Goal: Entertainment & Leisure: Browse casually

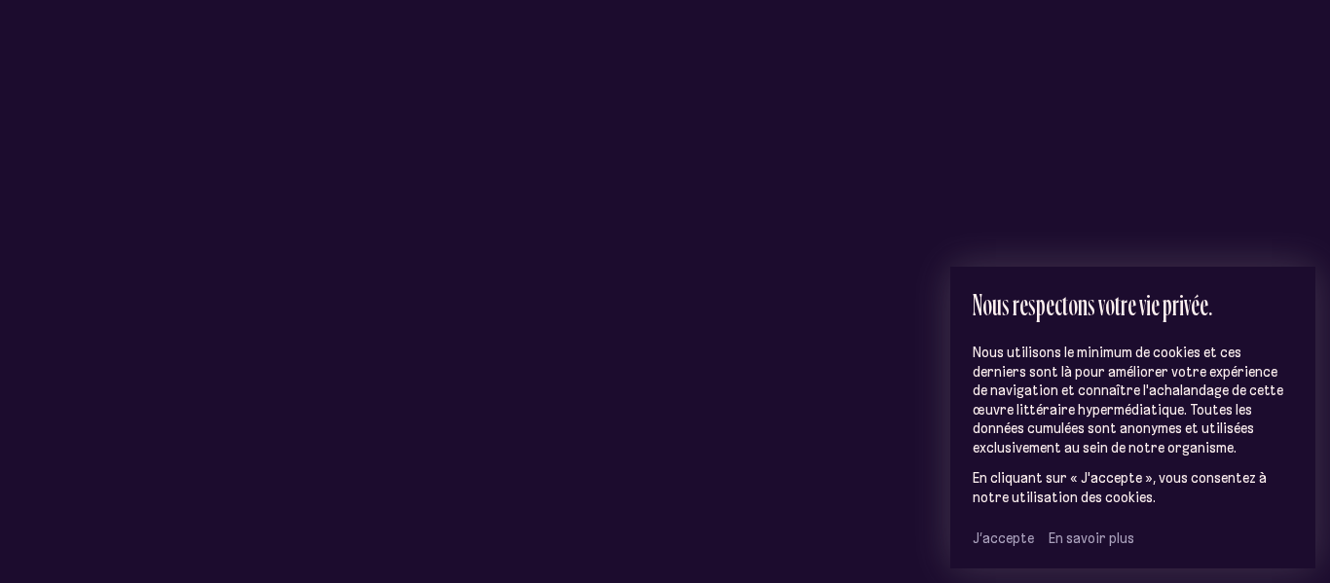
click at [1004, 538] on span "J’accepte" at bounding box center [1003, 539] width 61 height 18
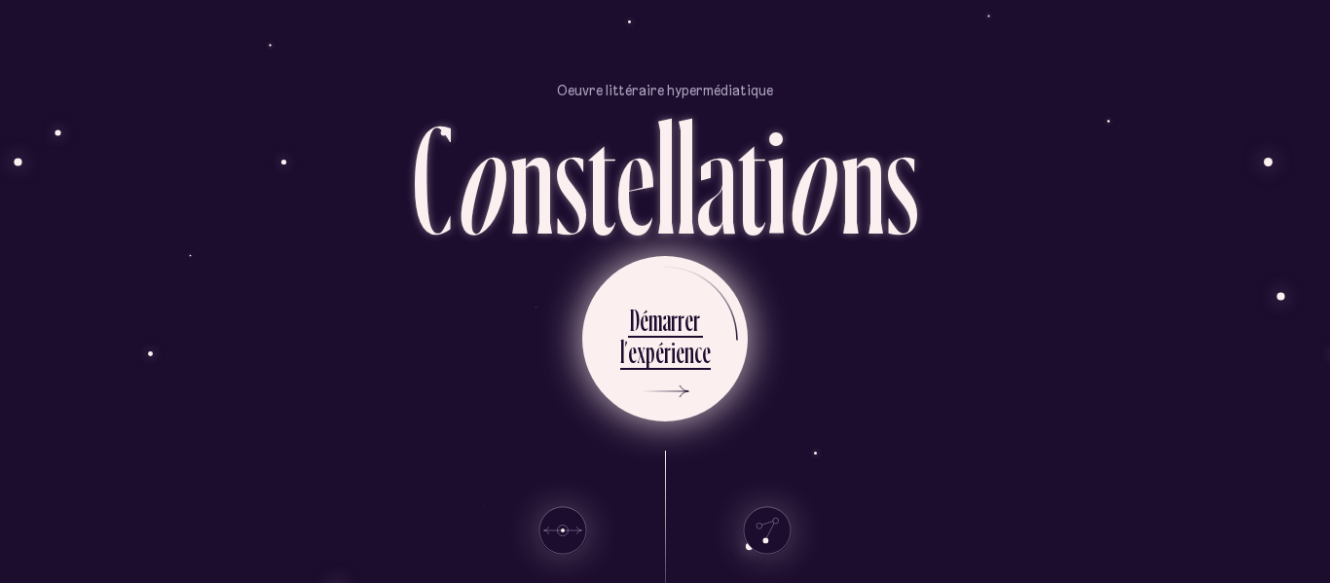
click at [687, 352] on div "n" at bounding box center [690, 352] width 10 height 38
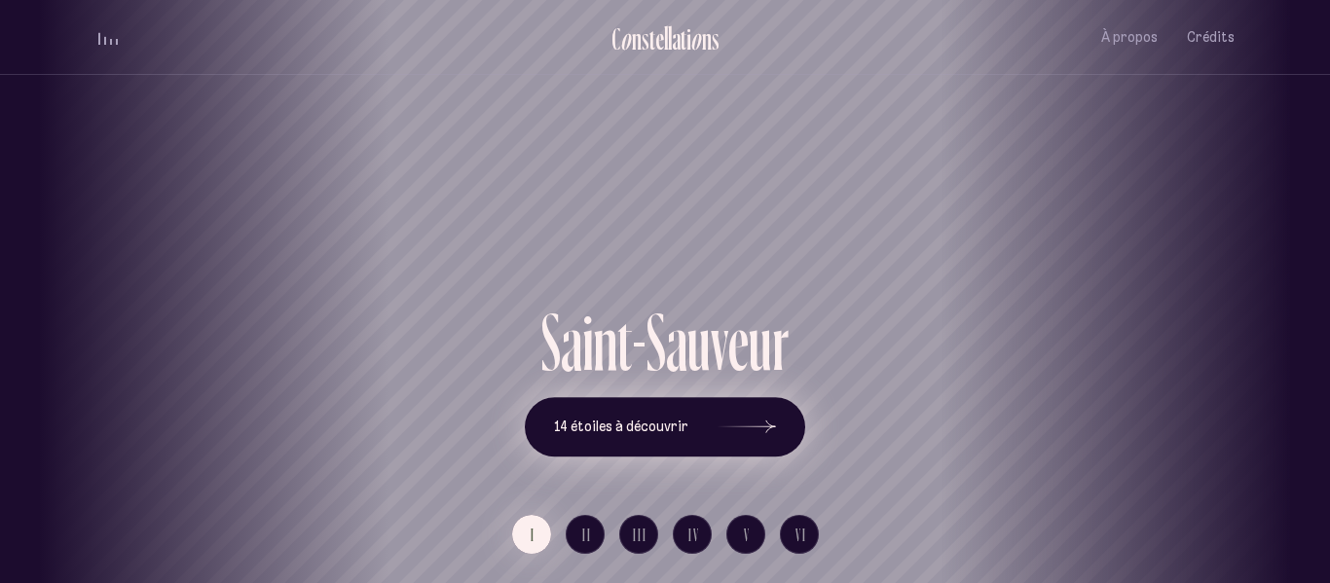
click at [639, 414] on button "14 étoiles à découvrir" at bounding box center [665, 427] width 280 height 60
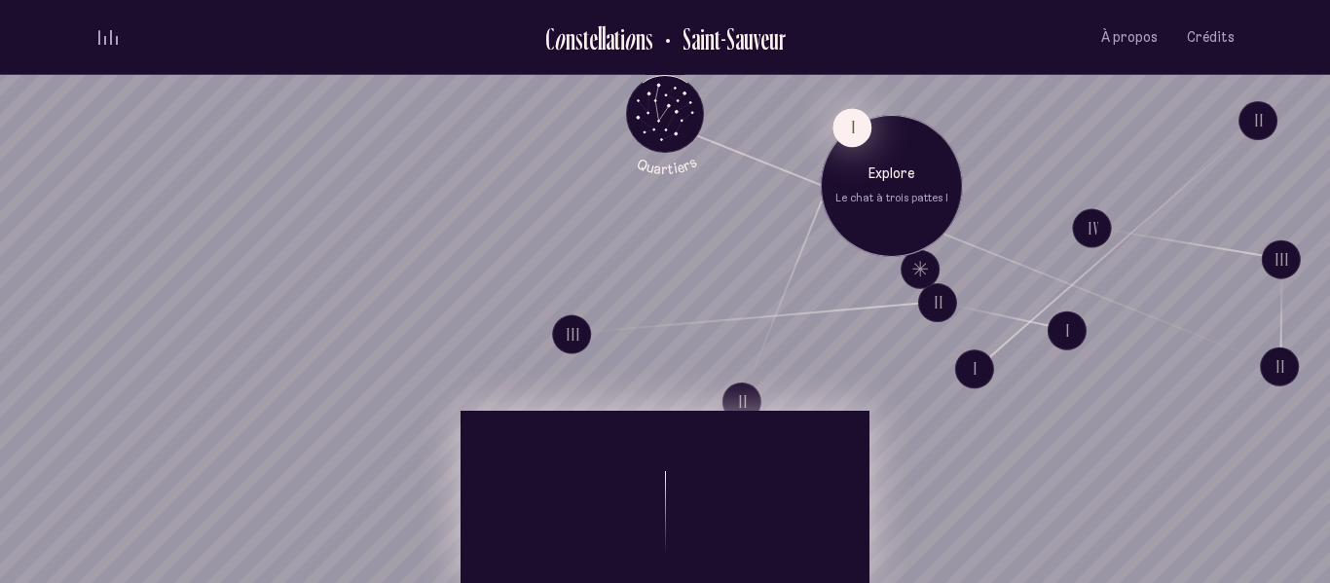
click at [857, 116] on button "I" at bounding box center [852, 127] width 39 height 39
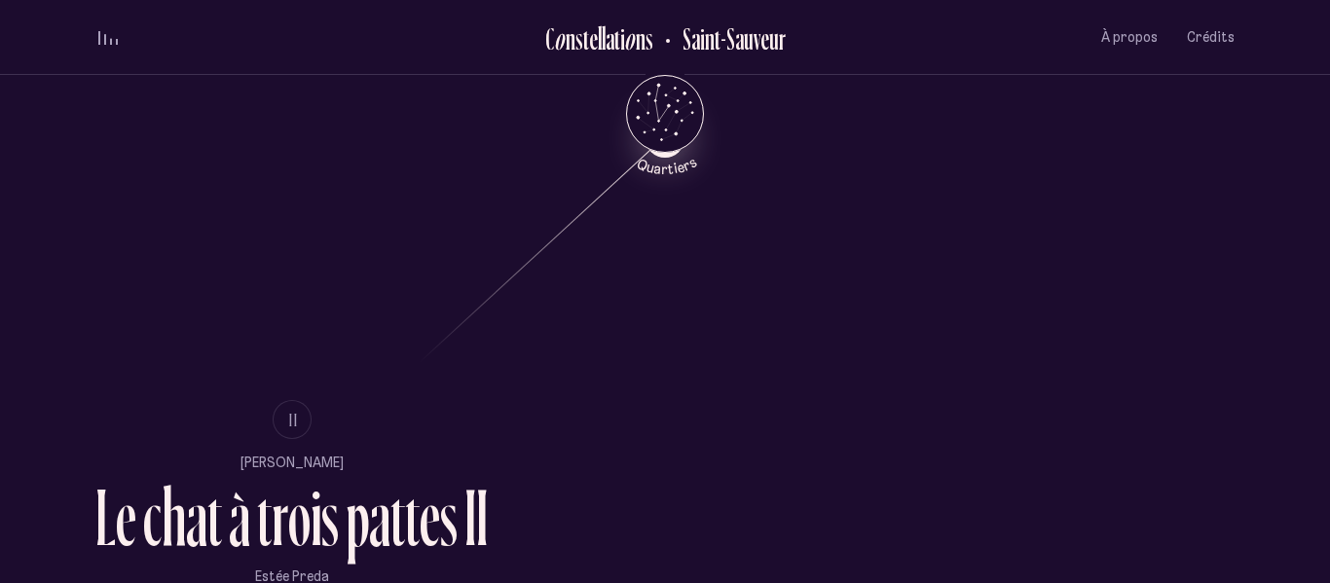
scroll to position [1038, 0]
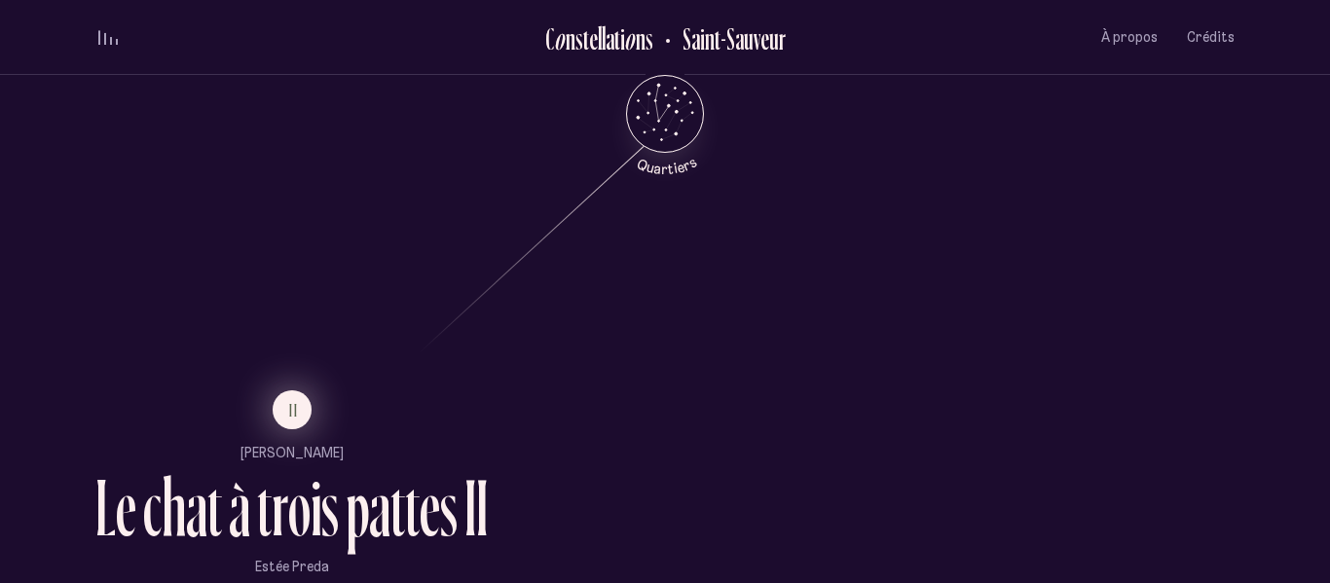
click at [284, 417] on button "II" at bounding box center [292, 409] width 39 height 39
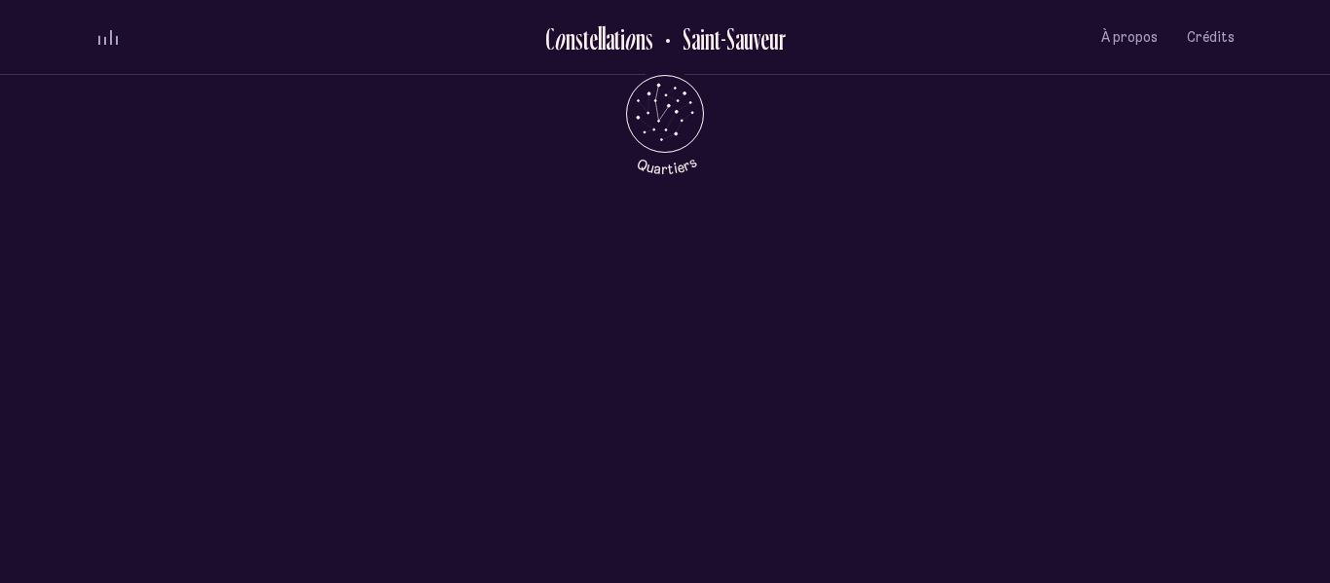
scroll to position [0, 0]
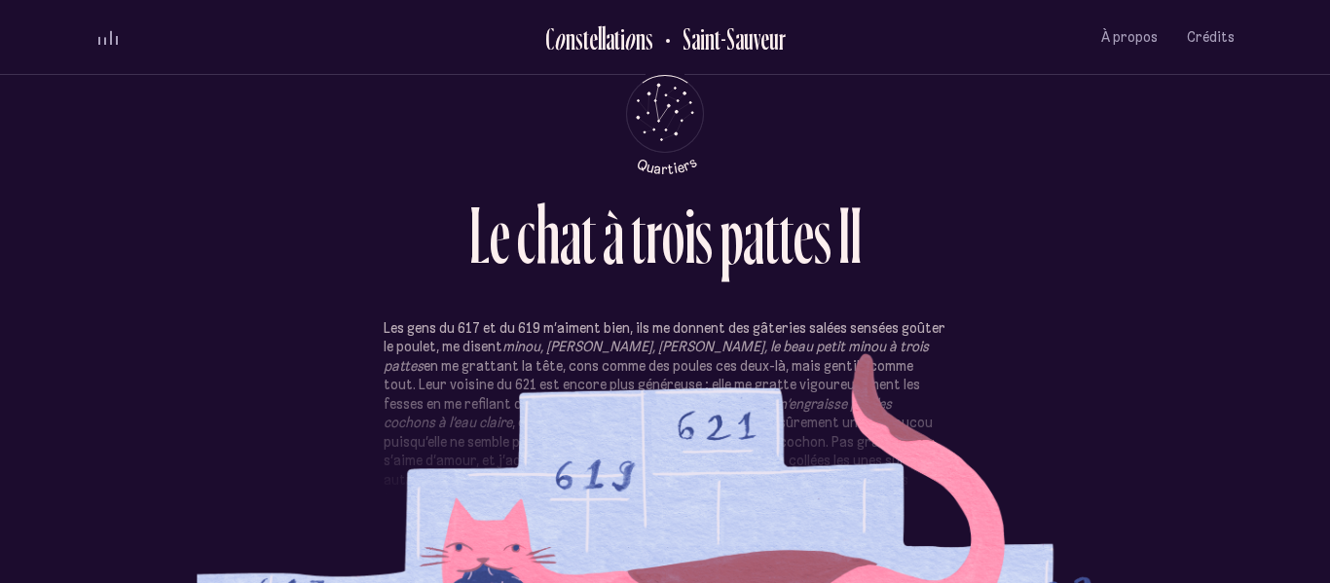
click at [892, 536] on section "Les gens du 617 et du 619 m’aiment bien, ils me donnent des gâteries salées sen…" at bounding box center [664, 436] width 1139 height 235
click at [660, 130] on icon "Quartiers" at bounding box center [666, 145] width 114 height 59
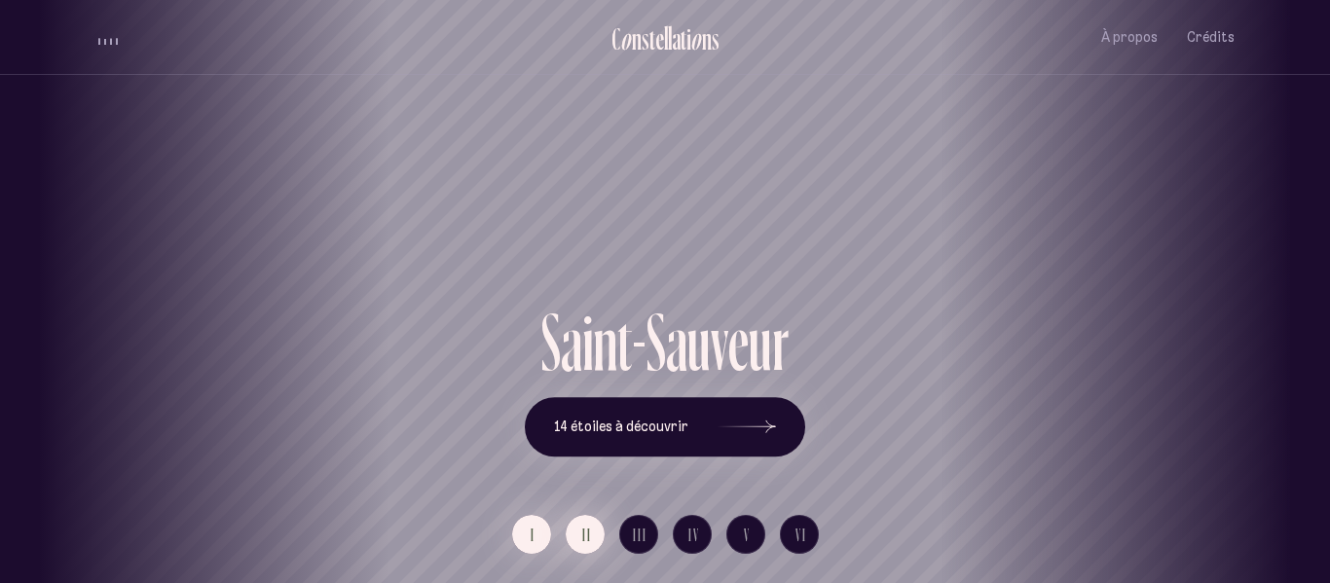
click at [582, 541] on span "II" at bounding box center [587, 535] width 10 height 17
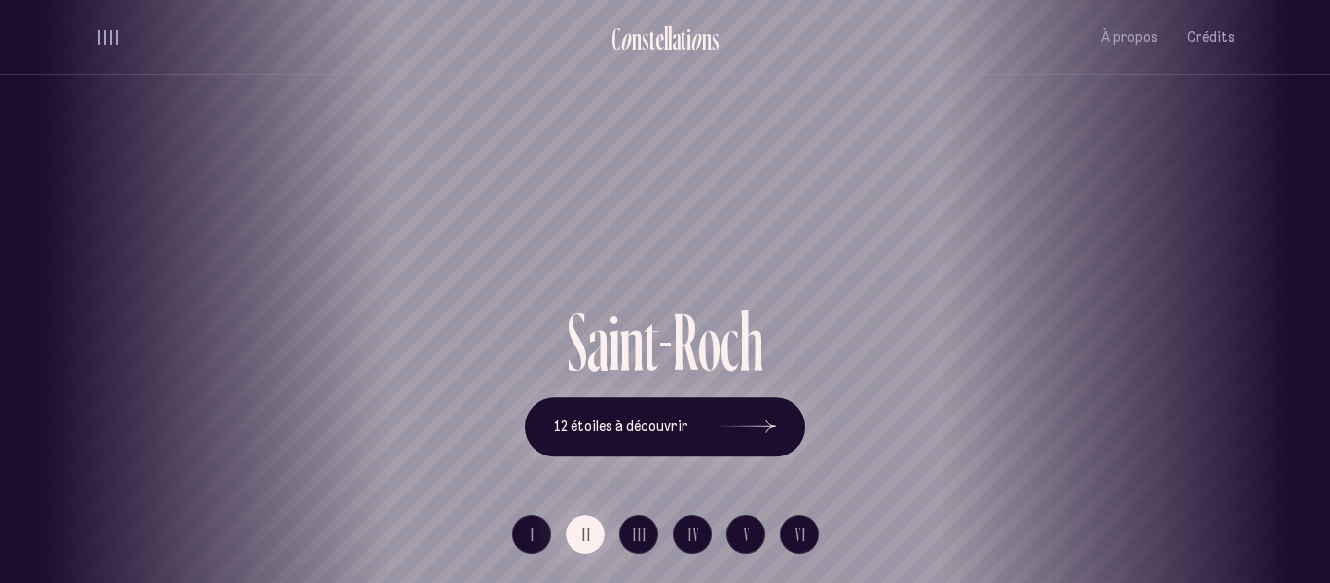
click at [525, 559] on ul "I II III IV V VI" at bounding box center [665, 542] width 307 height 54
click at [532, 530] on span "I" at bounding box center [533, 535] width 5 height 17
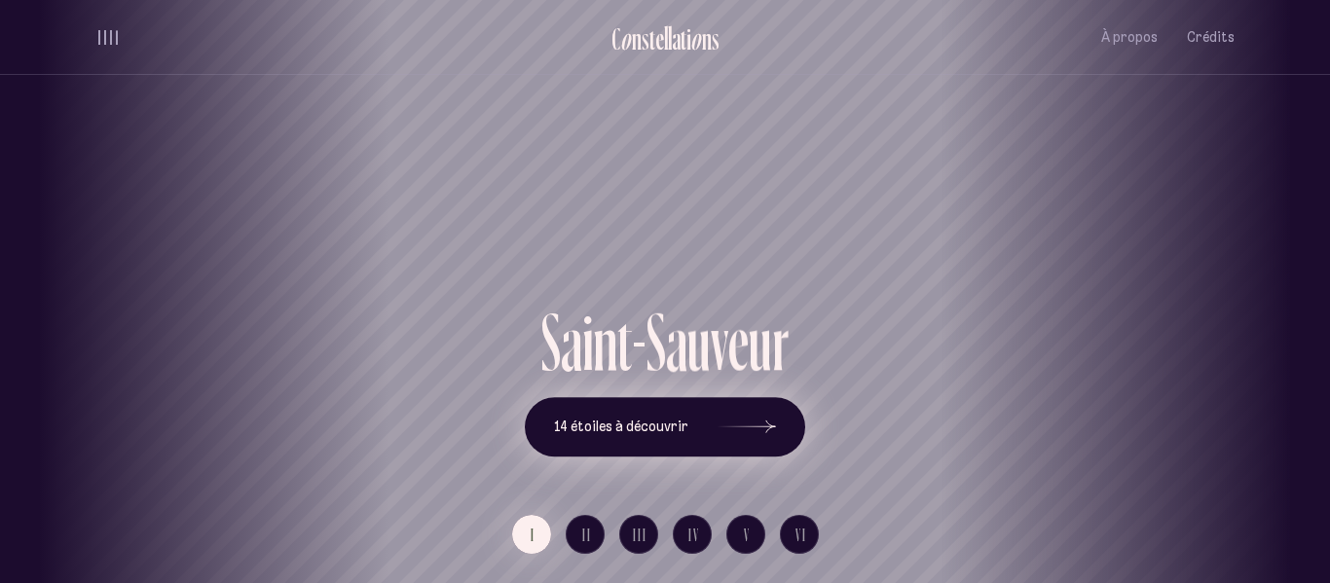
click at [729, 439] on icon at bounding box center [747, 427] width 58 height 146
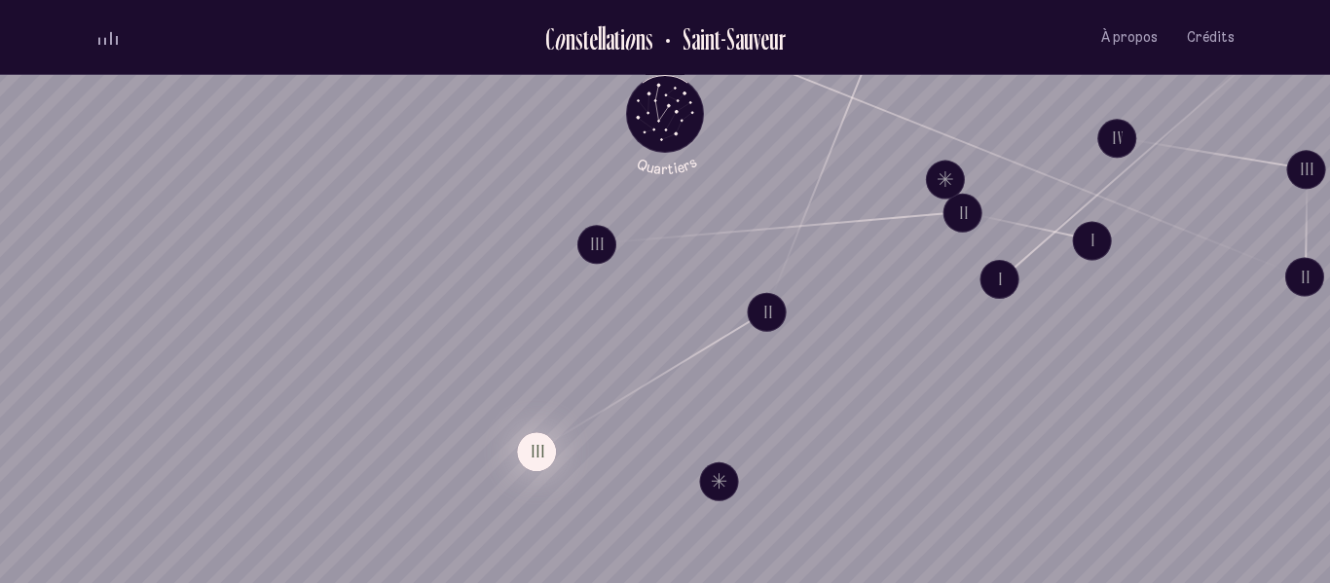
click at [535, 450] on button "III" at bounding box center [536, 451] width 39 height 39
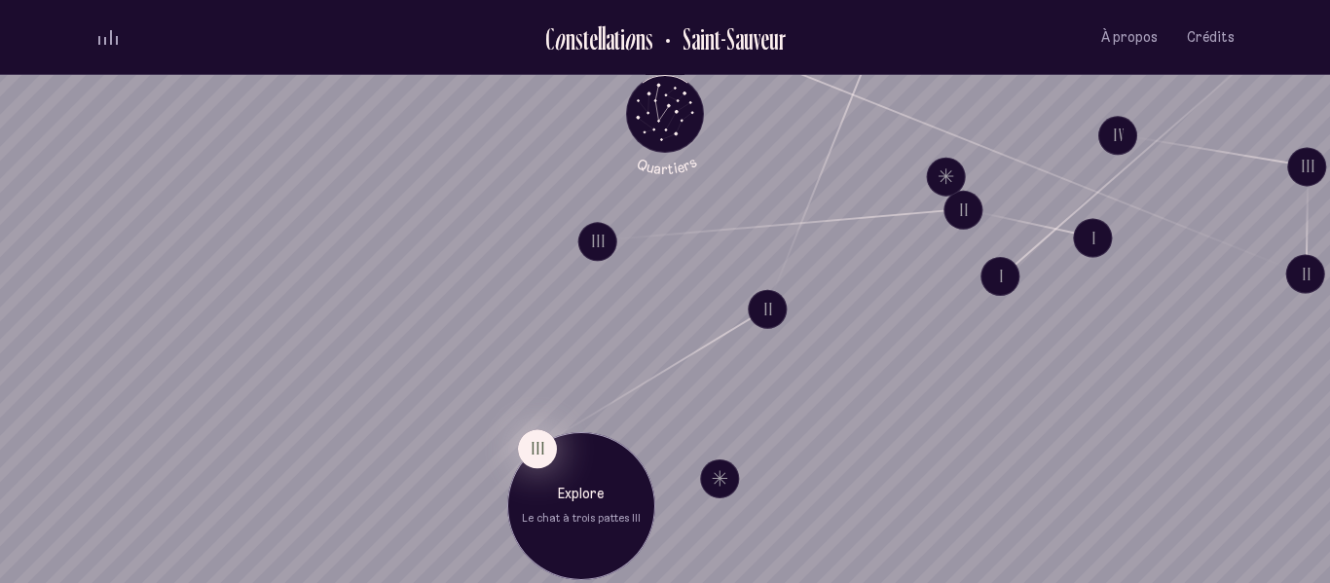
click at [538, 442] on button "III" at bounding box center [537, 448] width 39 height 39
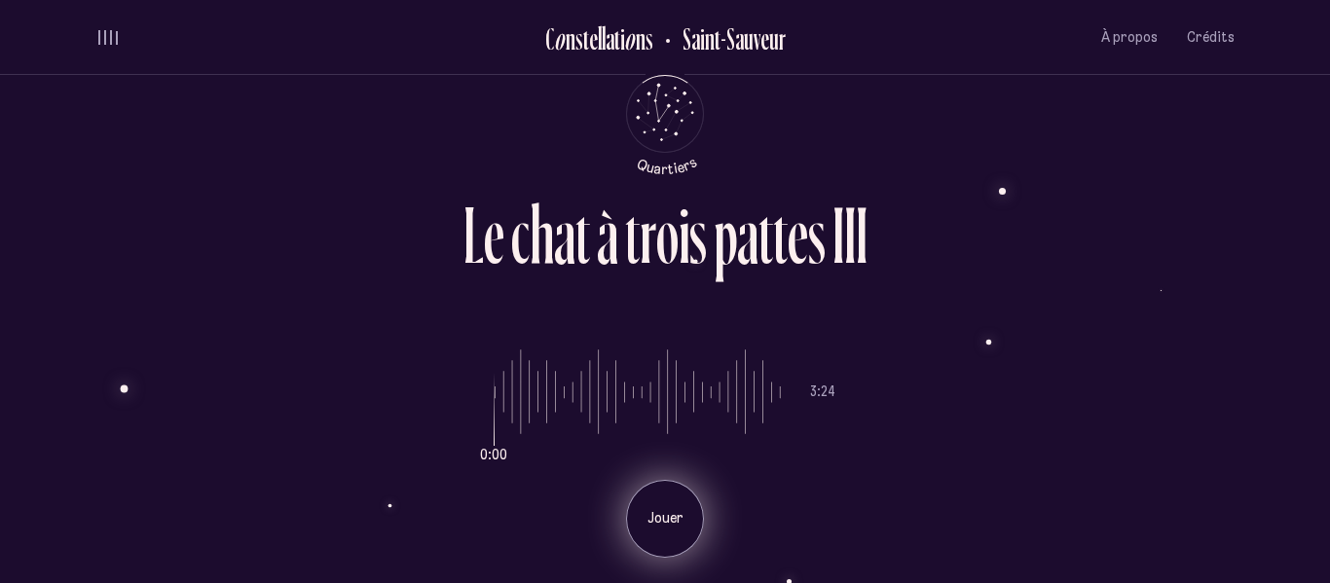
click at [634, 510] on div "Jouer" at bounding box center [665, 519] width 78 height 78
click at [665, 515] on p "Pause" at bounding box center [665, 518] width 49 height 19
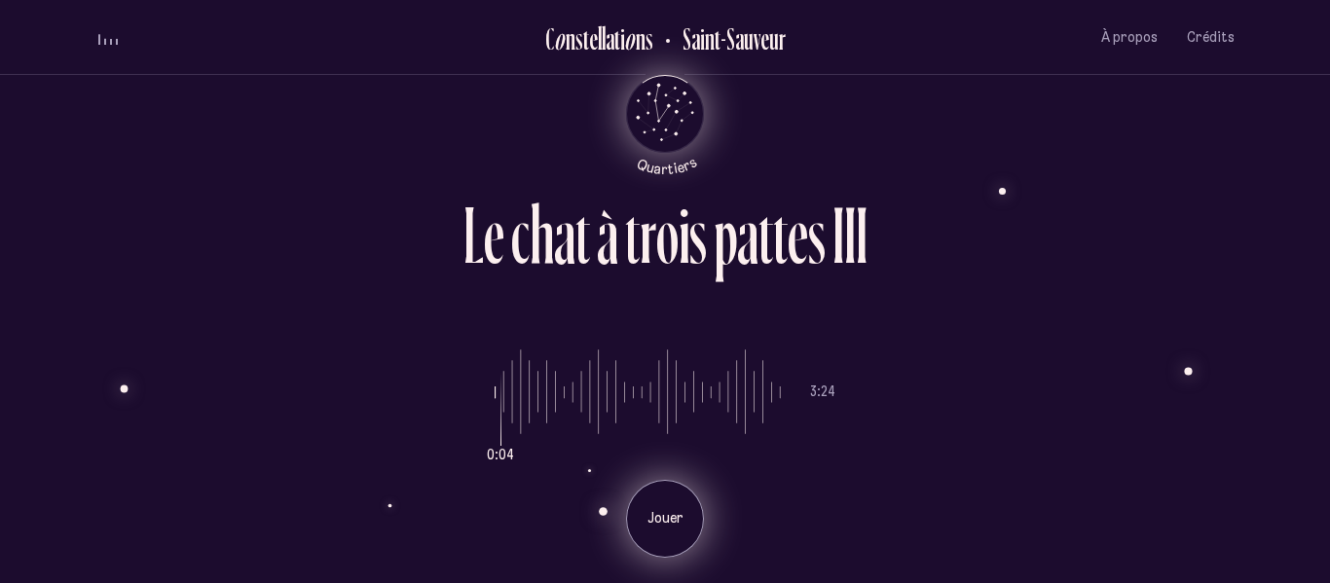
click at [661, 101] on icon "Retour au menu principal" at bounding box center [665, 112] width 58 height 58
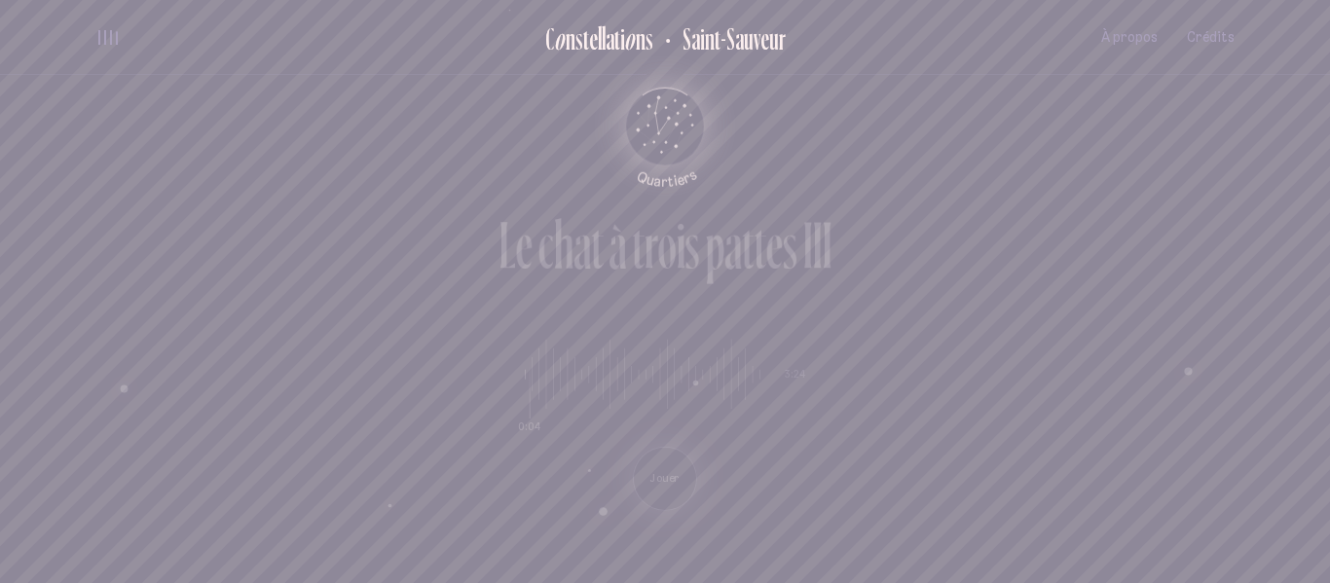
click at [661, 101] on icon "Retour au menu principal" at bounding box center [665, 123] width 58 height 58
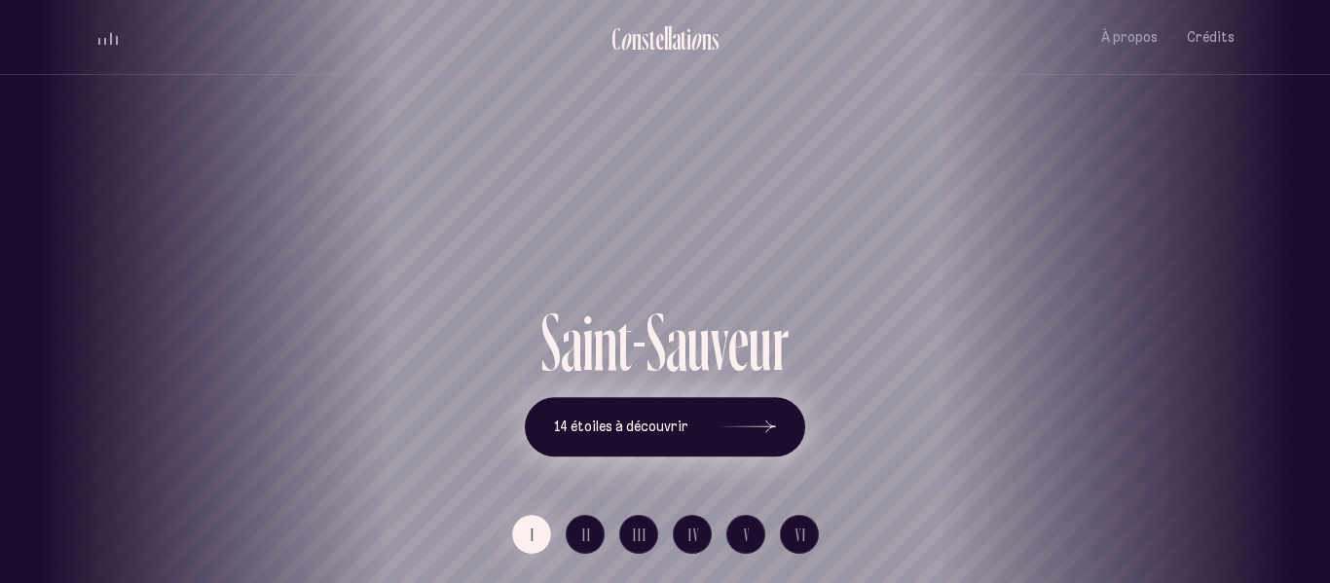
click at [674, 444] on button "14 étoiles à découvrir" at bounding box center [665, 427] width 280 height 60
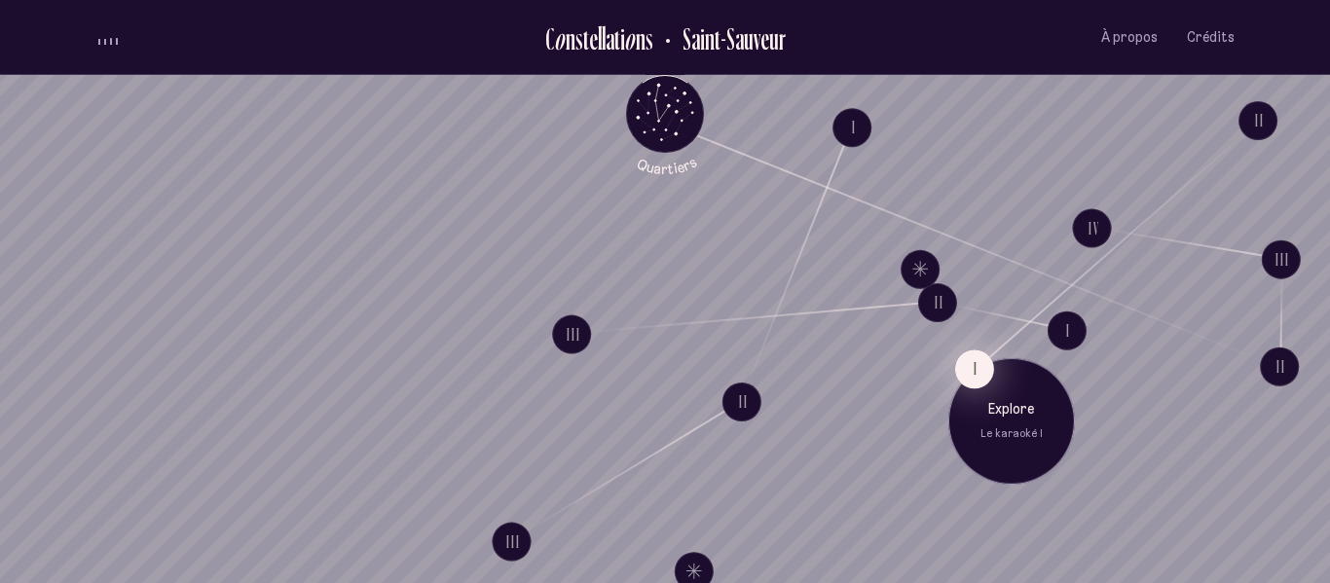
click at [969, 359] on button "I" at bounding box center [974, 369] width 39 height 39
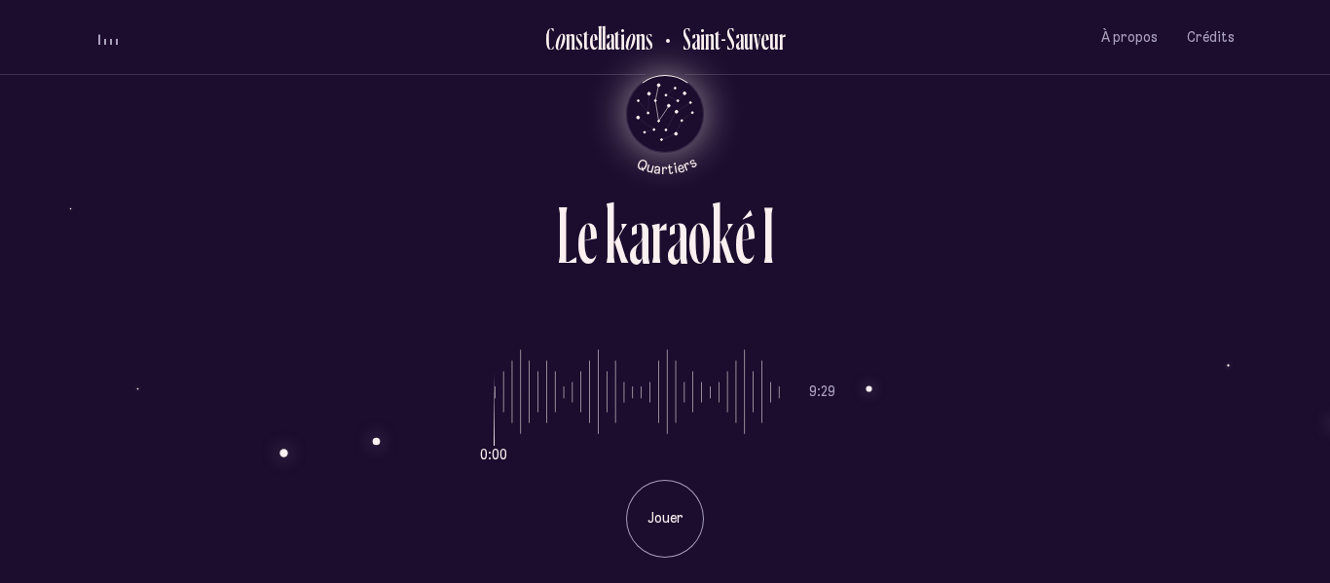
click at [674, 131] on icon "Quartiers" at bounding box center [666, 145] width 114 height 59
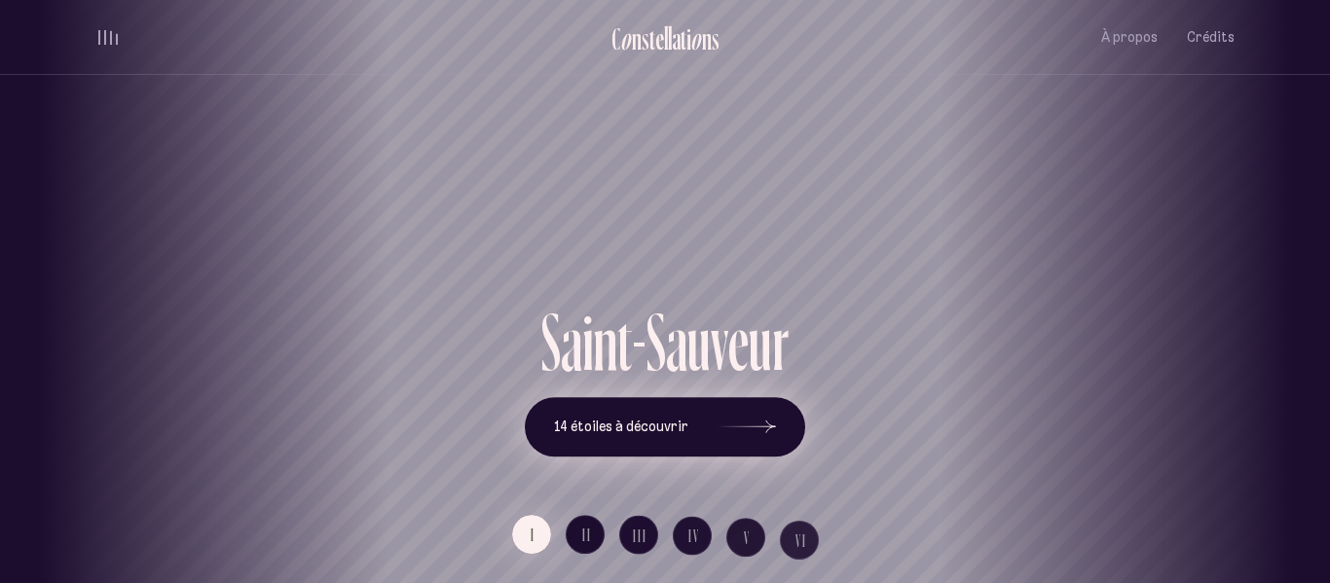
click at [632, 426] on span "14 étoiles à découvrir" at bounding box center [621, 427] width 134 height 17
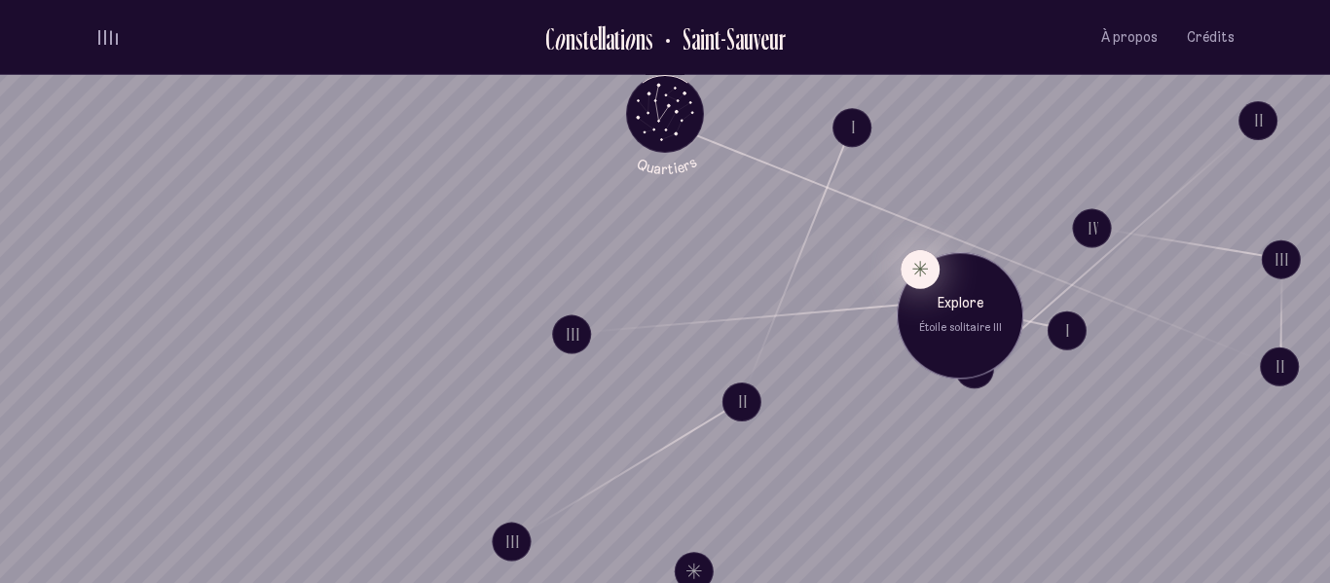
click at [908, 270] on button "Explore Étoile solitaire III" at bounding box center [920, 268] width 39 height 39
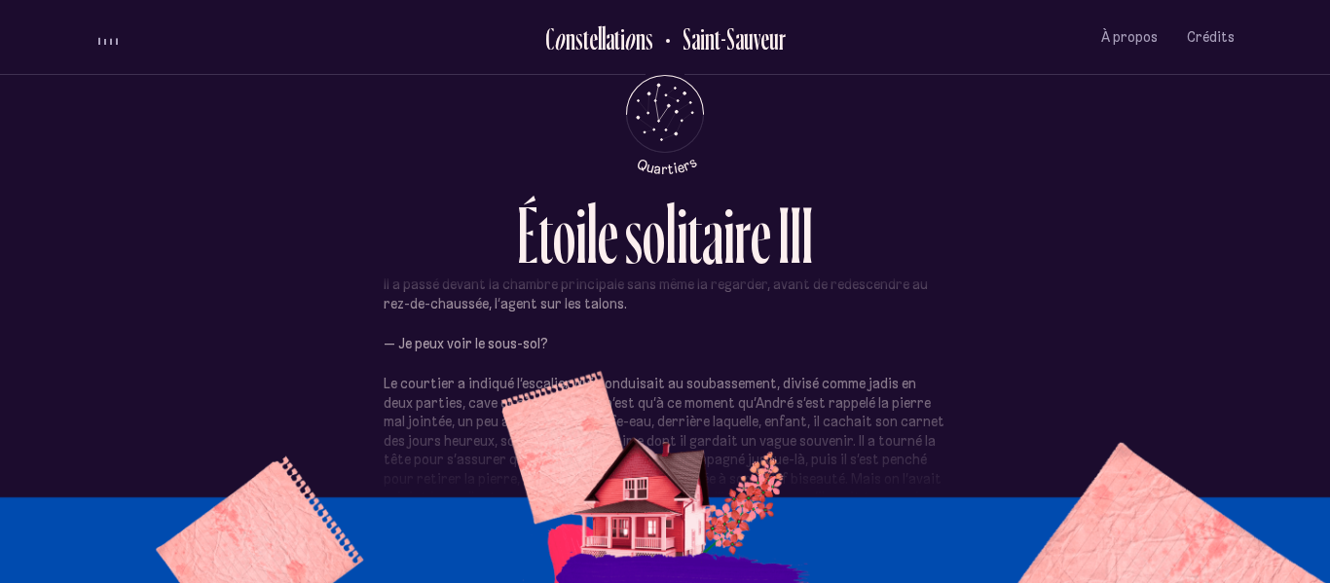
scroll to position [802, 0]
click at [644, 124] on icon "Quartiers" at bounding box center [666, 145] width 114 height 59
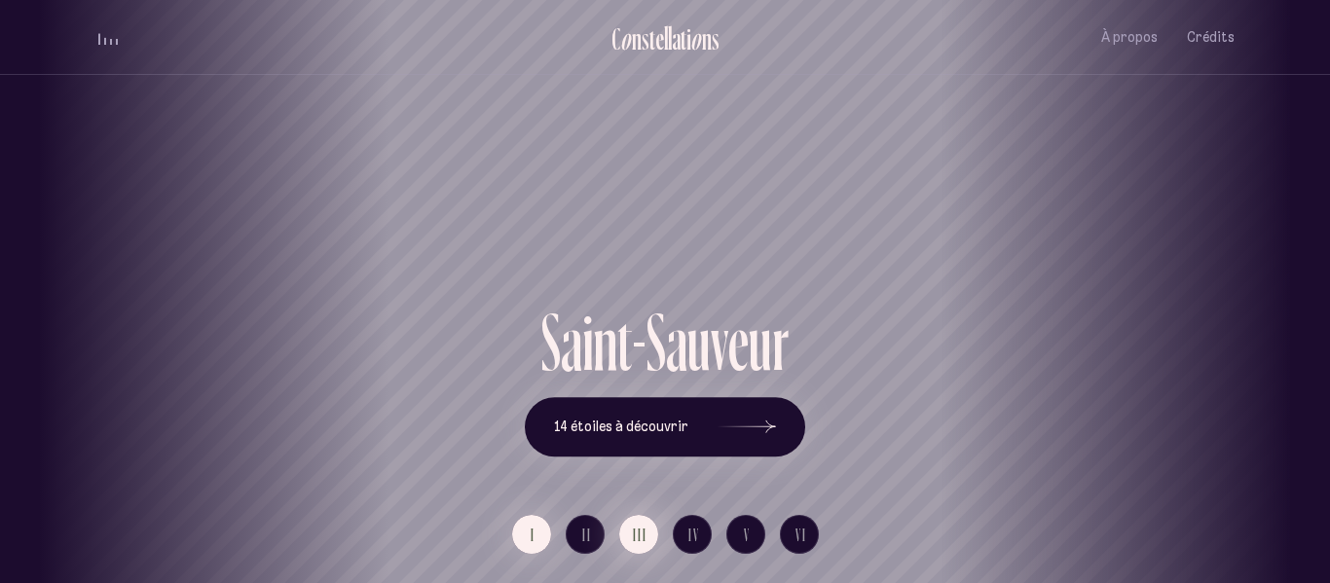
click at [638, 540] on span "III" at bounding box center [640, 535] width 15 height 17
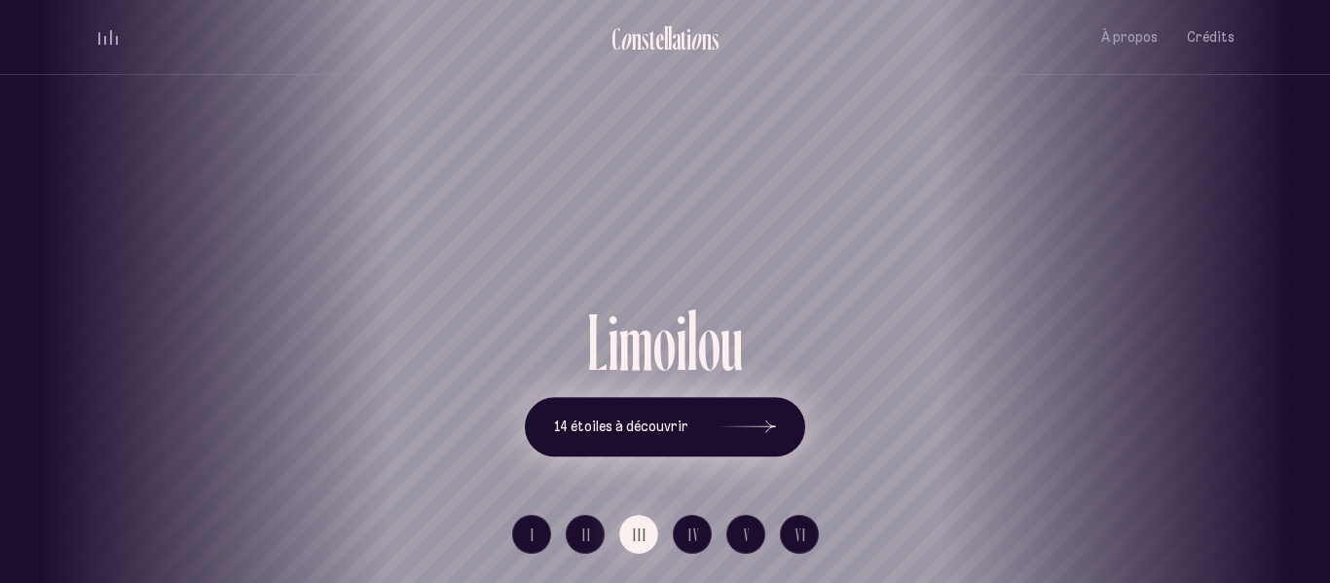
click at [713, 439] on button "14 étoiles à découvrir" at bounding box center [665, 427] width 280 height 60
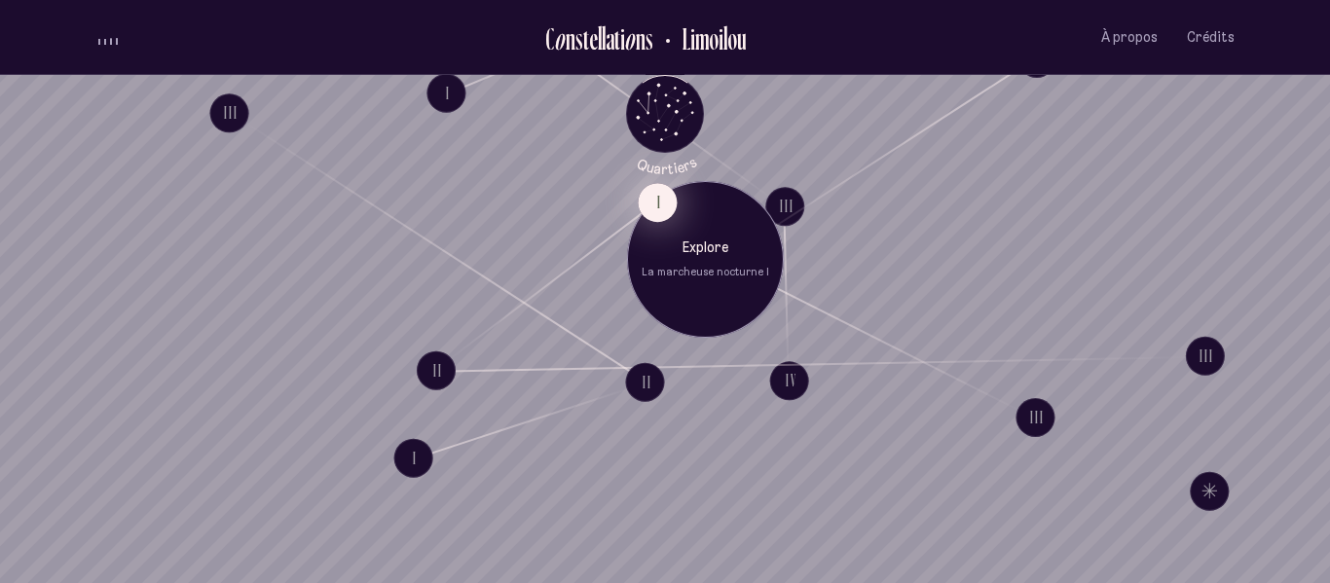
click at [660, 203] on button "I" at bounding box center [657, 202] width 39 height 39
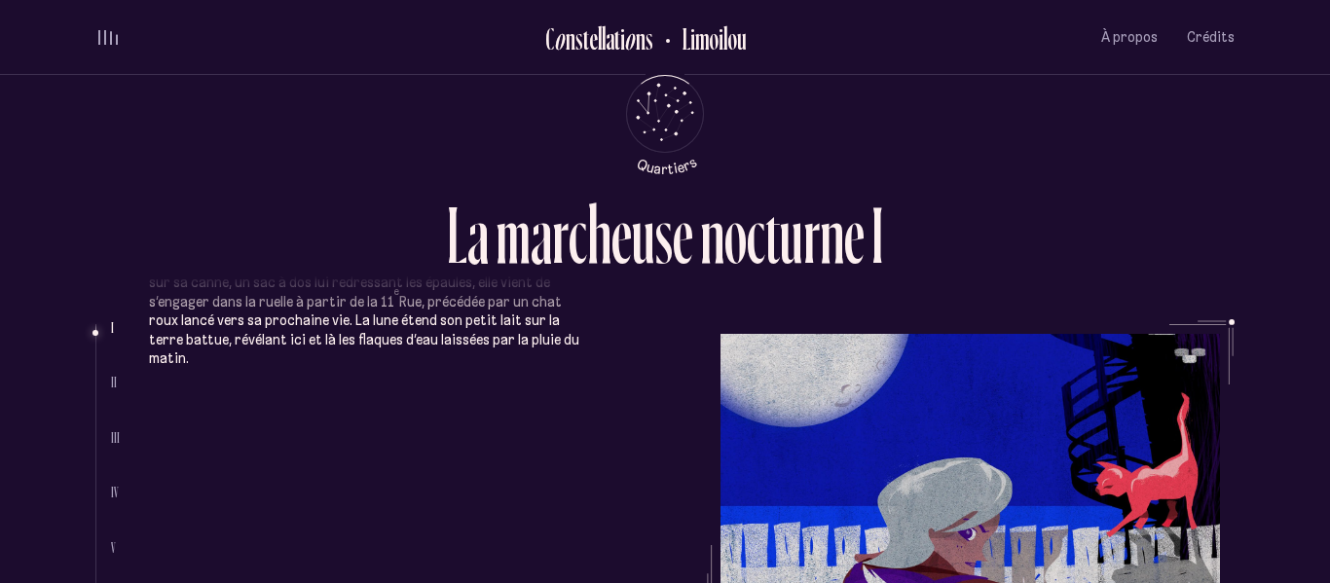
scroll to position [98, 0]
